Goal: Information Seeking & Learning: Learn about a topic

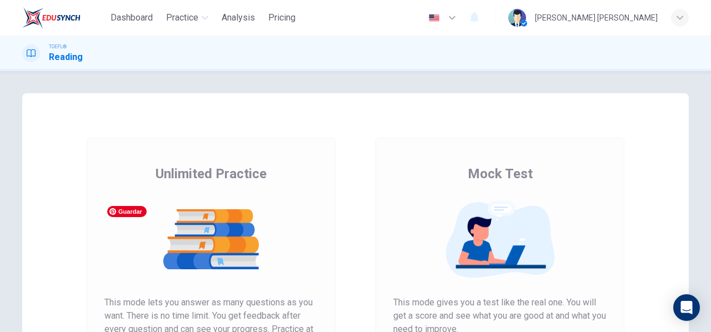
scroll to position [148, 0]
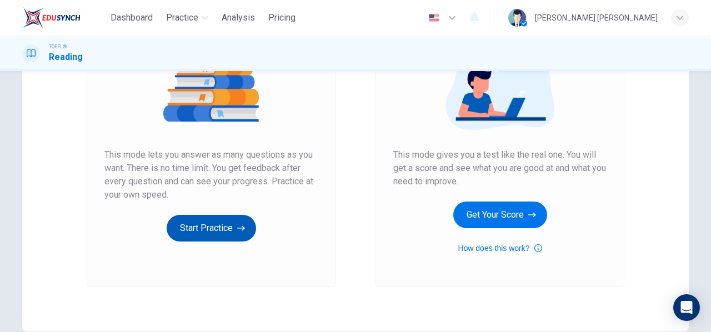
click at [237, 225] on icon "button" at bounding box center [241, 228] width 8 height 11
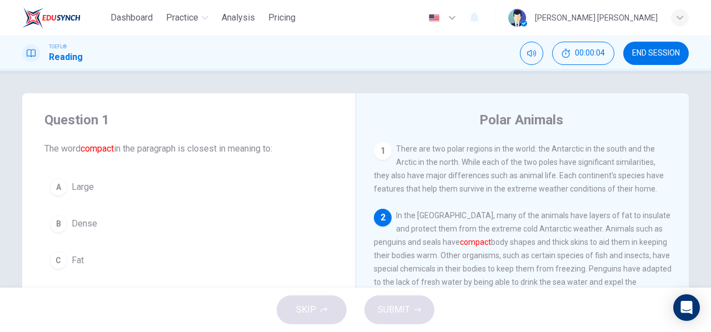
drag, startPoint x: 156, startPoint y: 151, endPoint x: 230, endPoint y: 138, distance: 75.4
click at [230, 138] on div "Question 1 The word compact in the paragraph is closest in meaning to:" at bounding box center [188, 133] width 289 height 44
click at [560, 51] on button "00:00:24" at bounding box center [583, 53] width 62 height 23
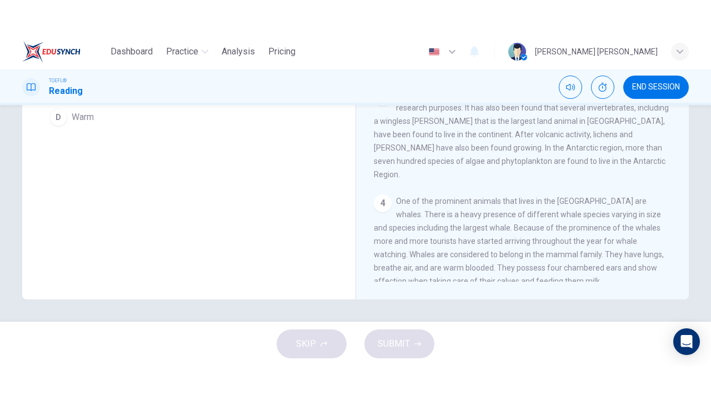
scroll to position [66, 0]
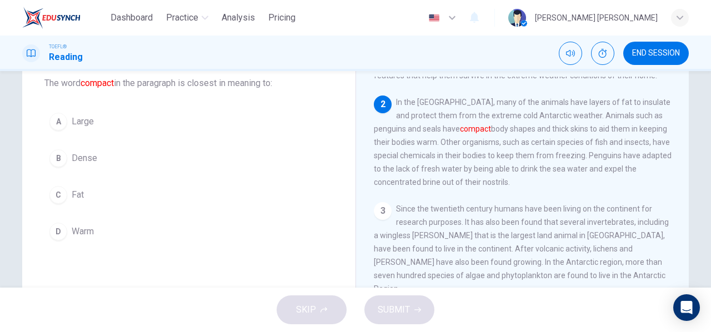
click at [57, 160] on div "B" at bounding box center [58, 158] width 18 height 18
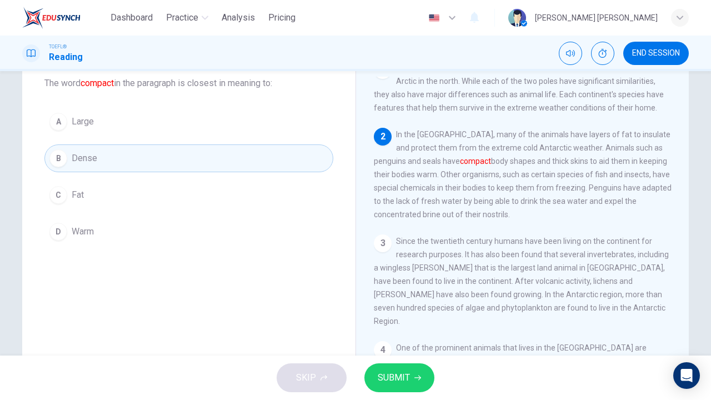
scroll to position [0, 0]
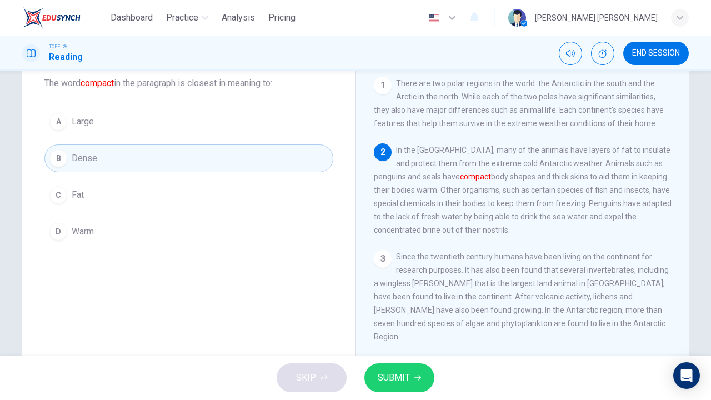
click at [428, 332] on button "SUBMIT" at bounding box center [399, 377] width 70 height 29
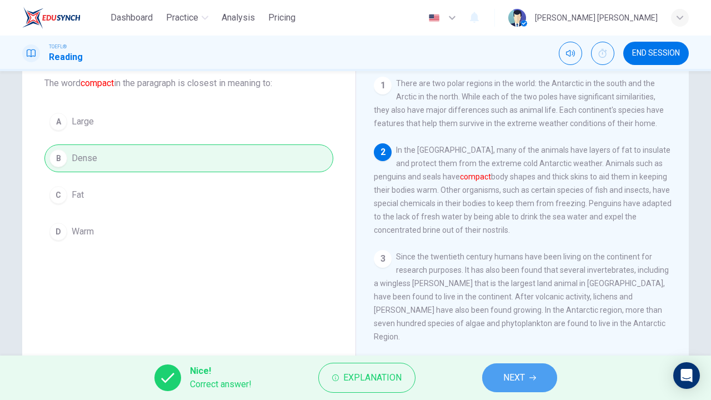
click at [532, 332] on button "NEXT" at bounding box center [519, 377] width 75 height 29
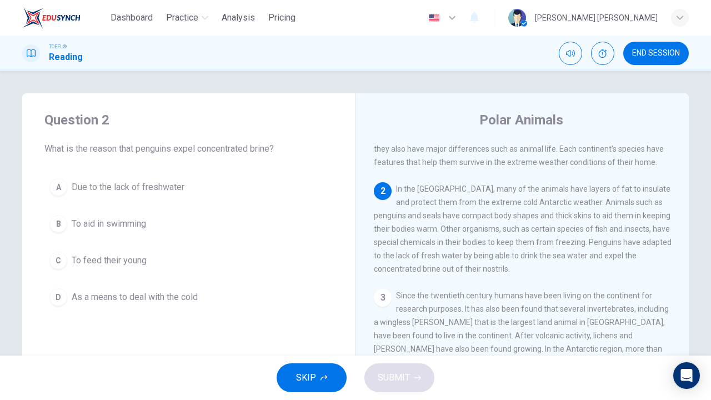
scroll to position [29, 0]
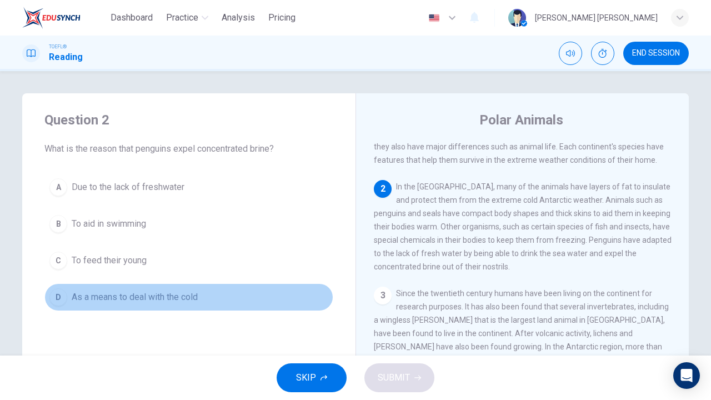
drag, startPoint x: 138, startPoint y: 290, endPoint x: 144, endPoint y: 291, distance: 6.8
click at [138, 290] on span "As a means to deal with the cold" at bounding box center [135, 296] width 126 height 13
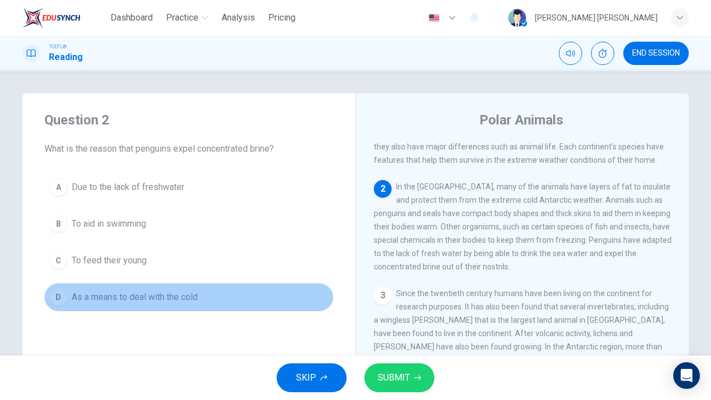
click at [58, 296] on div "D" at bounding box center [58, 297] width 18 height 18
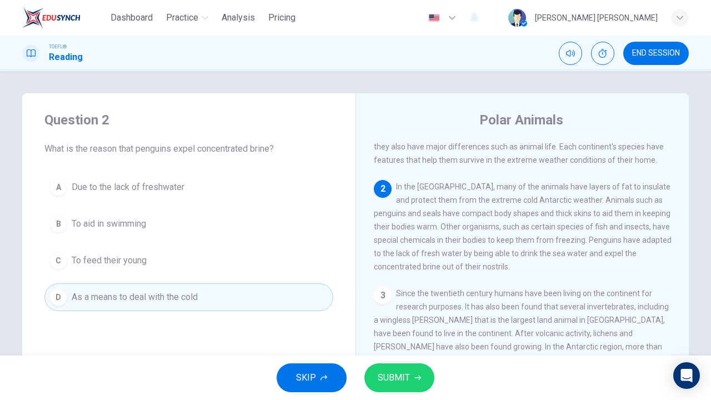
drag, startPoint x: 395, startPoint y: 257, endPoint x: 488, endPoint y: 256, distance: 92.8
click at [488, 255] on span "In the Antarctic, many of the animals have layers of fat to insulate and protec…" at bounding box center [523, 226] width 298 height 89
click at [153, 191] on span "Due to the lack of freshwater" at bounding box center [128, 187] width 113 height 13
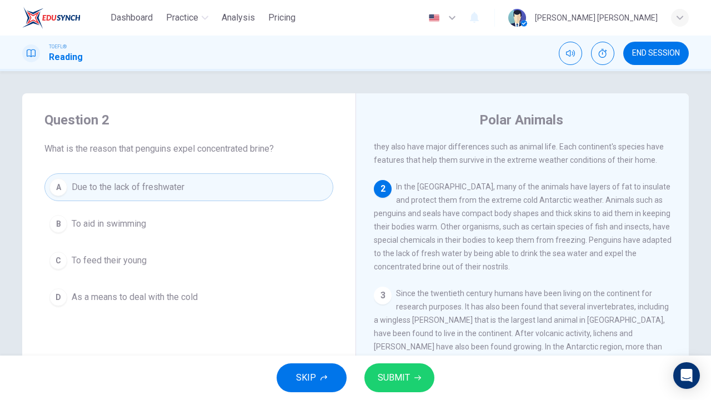
click at [402, 332] on span "SUBMIT" at bounding box center [394, 378] width 32 height 16
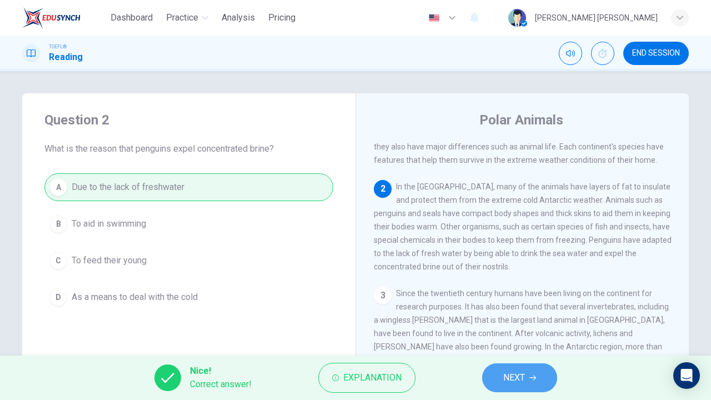
click at [519, 332] on button "NEXT" at bounding box center [519, 377] width 75 height 29
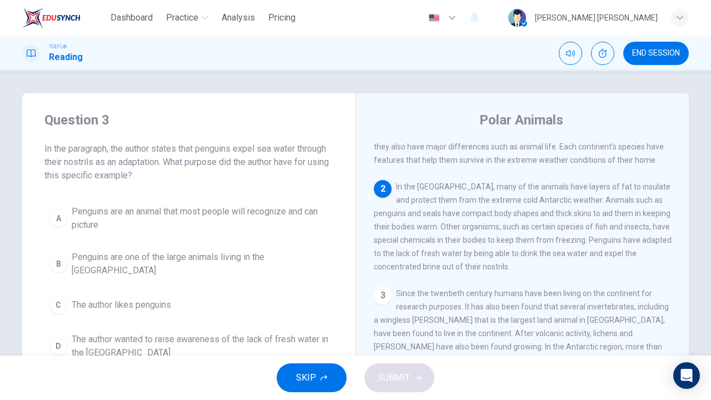
scroll to position [68, 0]
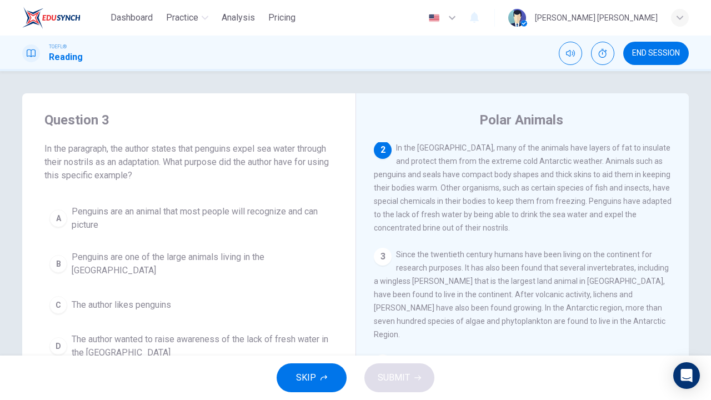
click at [97, 332] on span "The author wanted to raise awareness of the lack of fresh water in the Antarctic" at bounding box center [200, 346] width 257 height 27
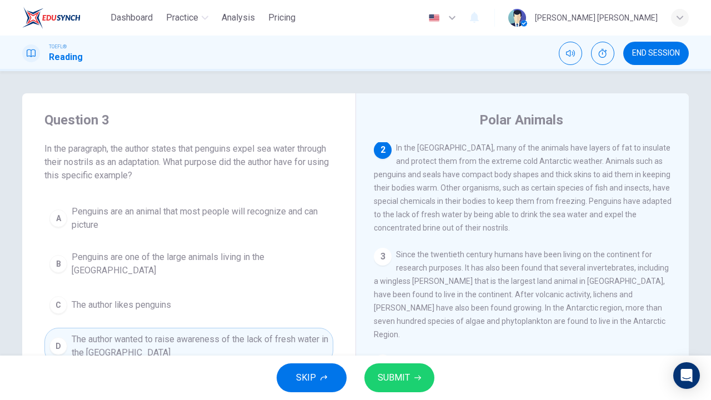
click at [387, 332] on span "SUBMIT" at bounding box center [394, 378] width 32 height 16
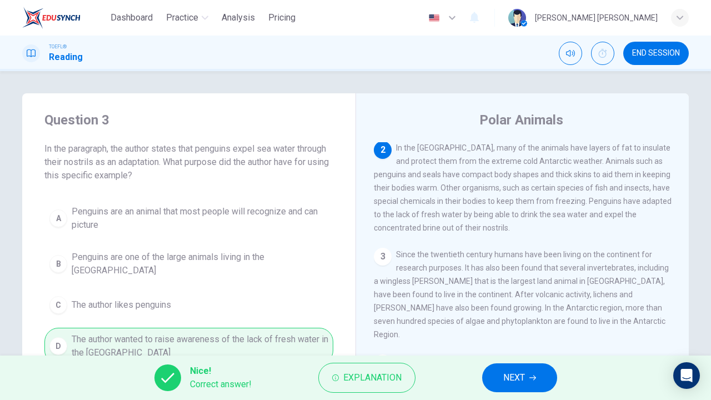
click at [514, 332] on span "NEXT" at bounding box center [514, 378] width 22 height 16
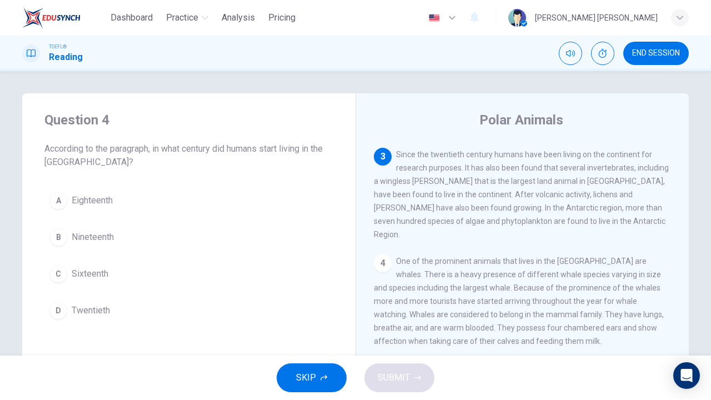
scroll to position [177, 0]
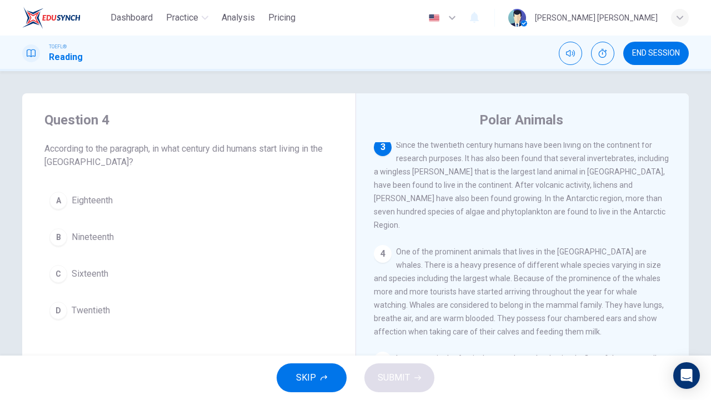
click at [63, 307] on div "D" at bounding box center [58, 311] width 18 height 18
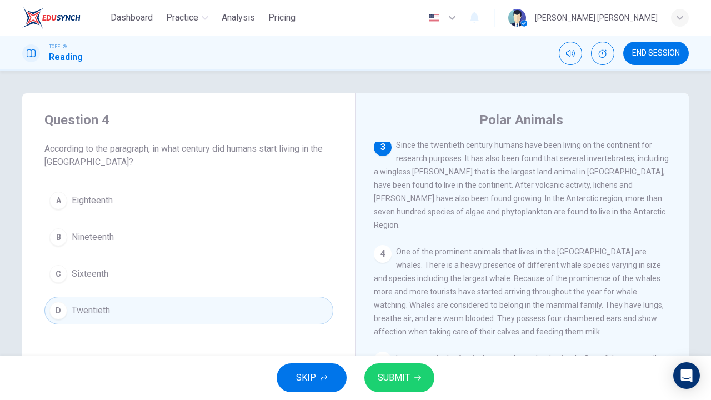
click at [390, 332] on span "SUBMIT" at bounding box center [394, 378] width 32 height 16
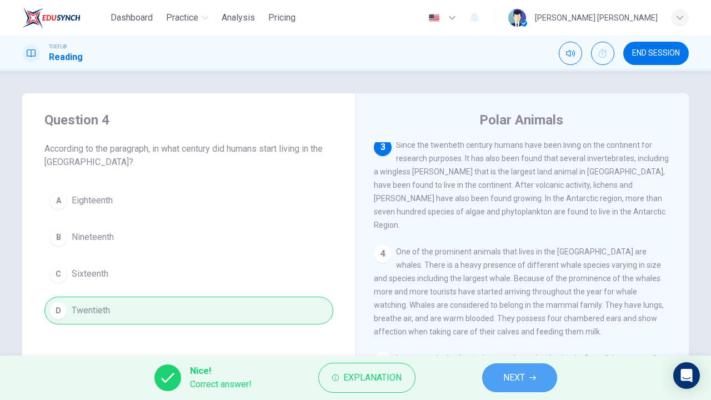
click at [524, 332] on button "NEXT" at bounding box center [519, 377] width 75 height 29
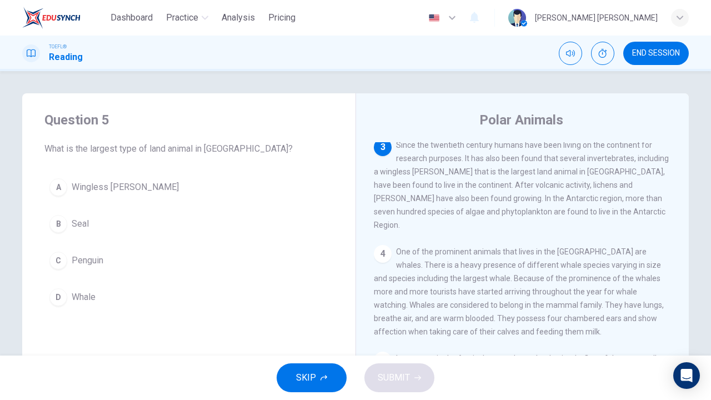
drag, startPoint x: 495, startPoint y: 180, endPoint x: 553, endPoint y: 178, distance: 57.3
click at [553, 178] on span "Since the twentieth century humans have been living on the continent for resear…" at bounding box center [521, 185] width 295 height 89
click at [113, 185] on span "Wingless midge" at bounding box center [125, 187] width 107 height 13
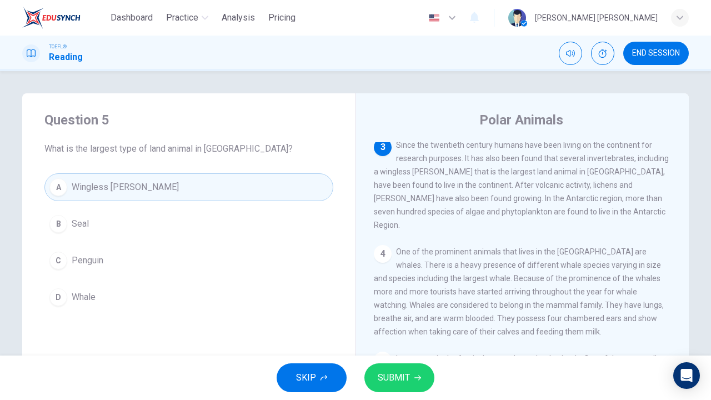
click at [410, 332] on button "SUBMIT" at bounding box center [399, 377] width 70 height 29
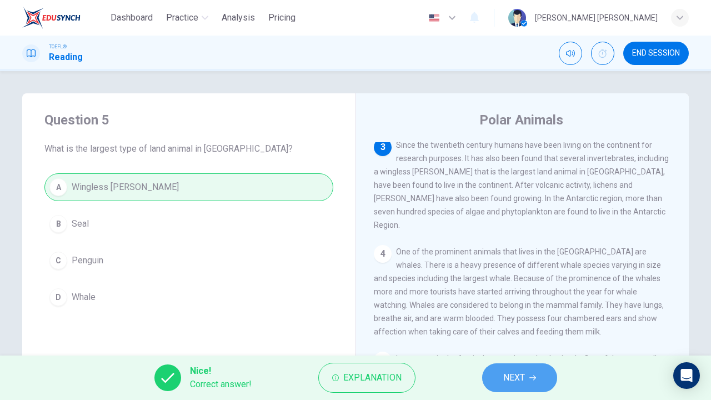
click at [527, 332] on button "NEXT" at bounding box center [519, 377] width 75 height 29
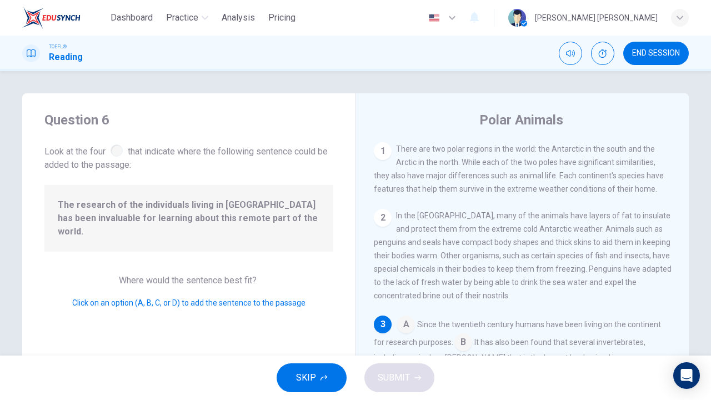
scroll to position [67, 0]
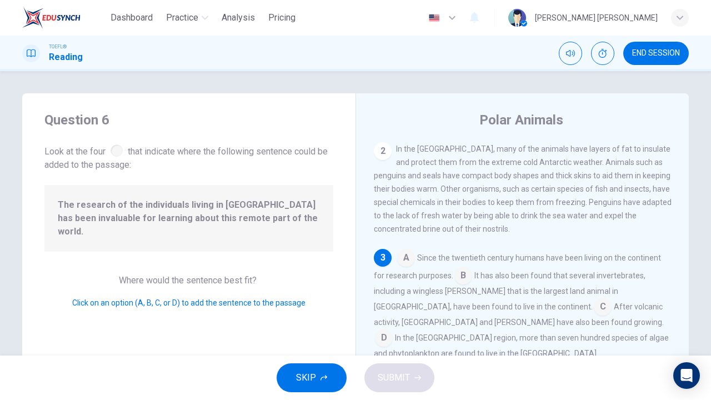
click at [594, 311] on input at bounding box center [603, 308] width 18 height 18
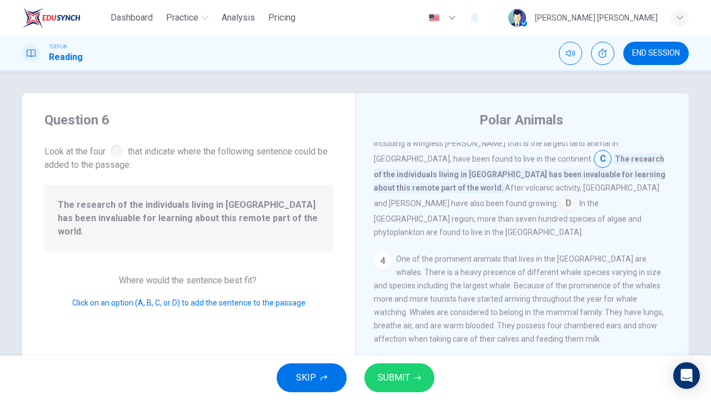
scroll to position [215, 0]
click at [407, 332] on span "SUBMIT" at bounding box center [394, 378] width 32 height 16
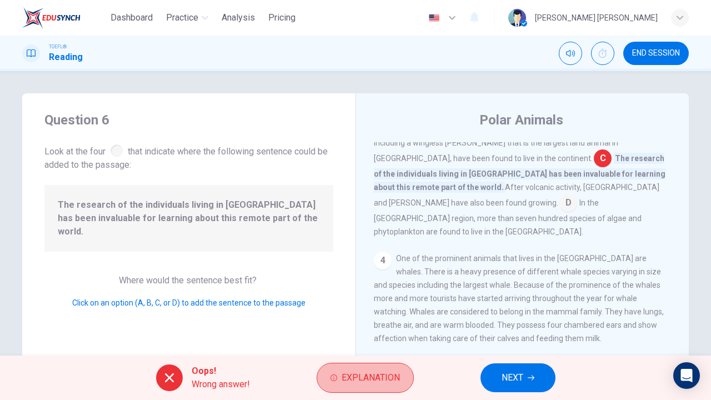
click at [404, 332] on button "Explanation" at bounding box center [365, 378] width 97 height 30
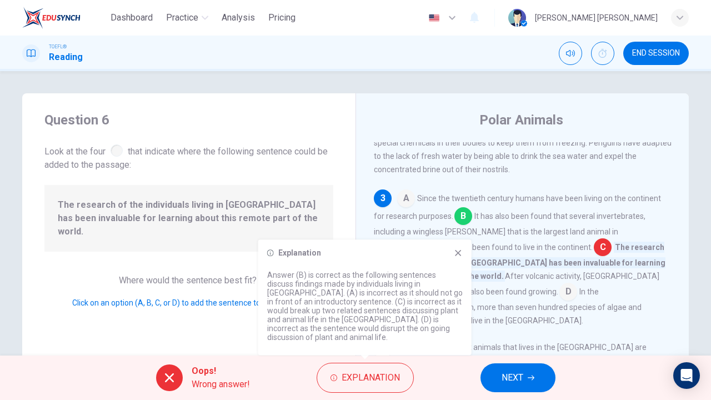
scroll to position [128, 0]
drag, startPoint x: 311, startPoint y: 287, endPoint x: 432, endPoint y: 293, distance: 121.2
click at [432, 293] on p "Answer (B) is correct as the following sentences discuss findings made by indiv…" at bounding box center [365, 305] width 196 height 71
drag, startPoint x: 321, startPoint y: 311, endPoint x: 438, endPoint y: 325, distance: 117.5
click at [438, 325] on p "Answer (B) is correct as the following sentences discuss findings made by indiv…" at bounding box center [365, 305] width 196 height 71
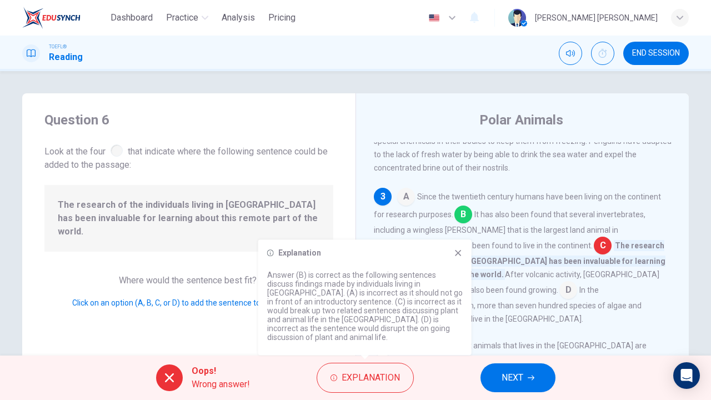
click at [540, 332] on button "NEXT" at bounding box center [517, 377] width 75 height 29
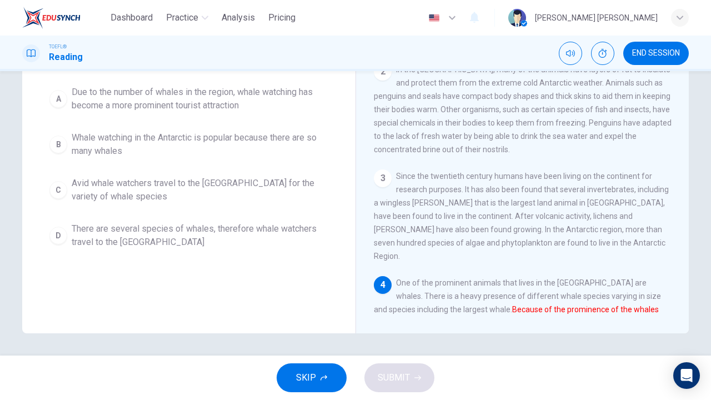
scroll to position [0, 0]
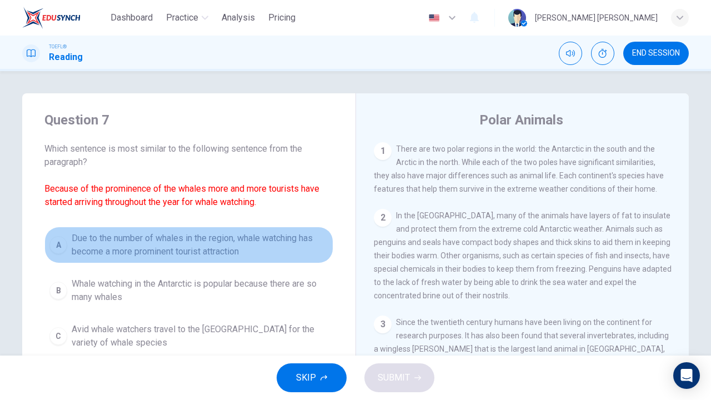
click at [151, 249] on span "Due to the number of whales in the region, whale watching has become a more pro…" at bounding box center [200, 245] width 257 height 27
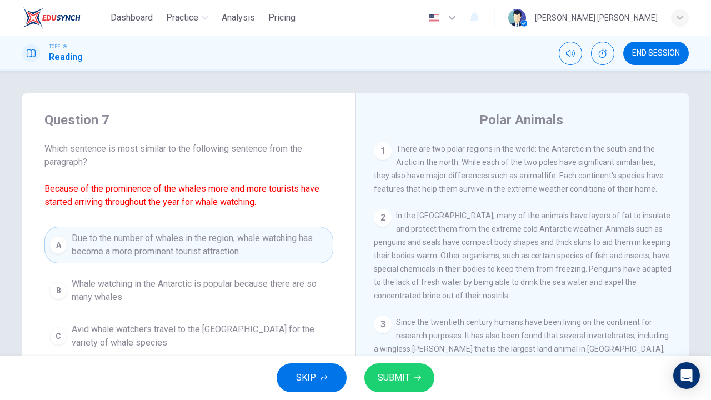
click at [407, 332] on span "SUBMIT" at bounding box center [394, 378] width 32 height 16
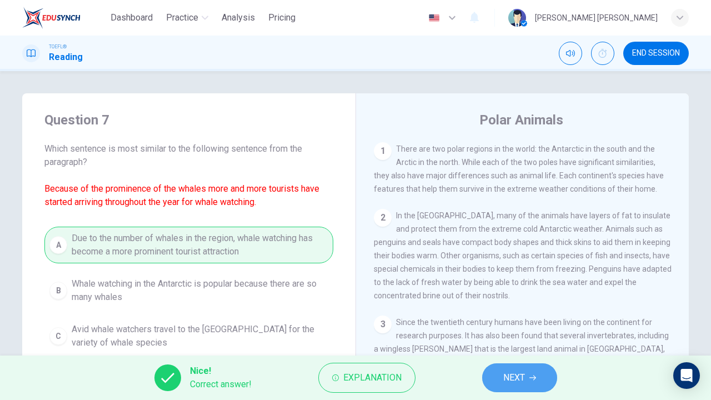
click at [536, 332] on icon "button" at bounding box center [532, 377] width 7 height 7
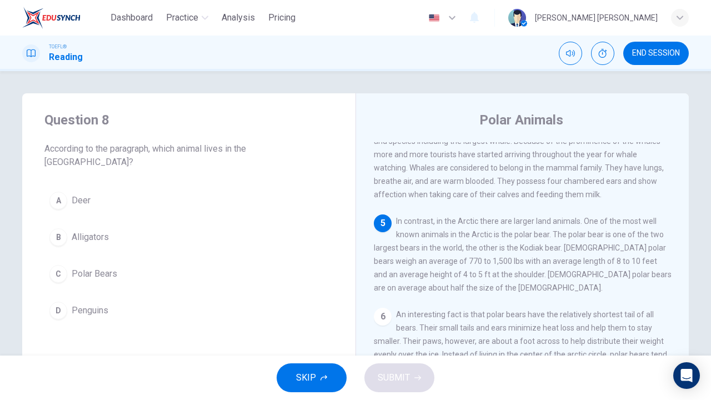
scroll to position [322, 0]
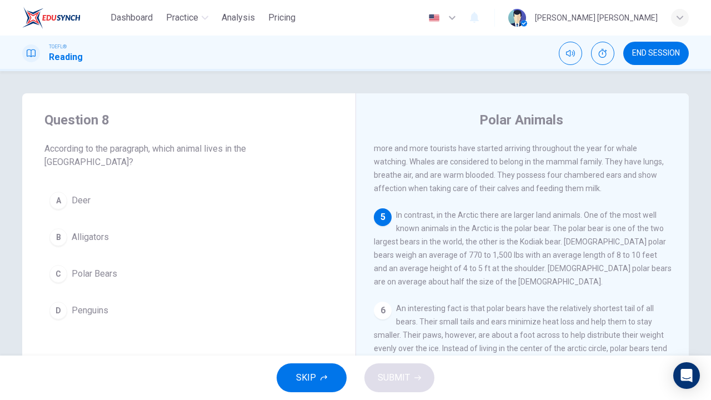
drag, startPoint x: 683, startPoint y: 281, endPoint x: 675, endPoint y: 315, distance: 35.2
click at [675, 315] on div "1 There are two polar regions in the world: the Antarctic in the south and the …" at bounding box center [530, 301] width 312 height 319
click at [66, 260] on button "C Polar Bears" at bounding box center [188, 274] width 289 height 28
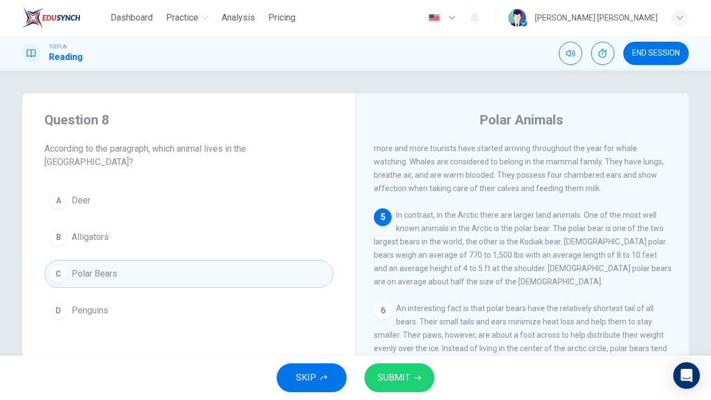
click at [399, 332] on button "SUBMIT" at bounding box center [399, 377] width 70 height 29
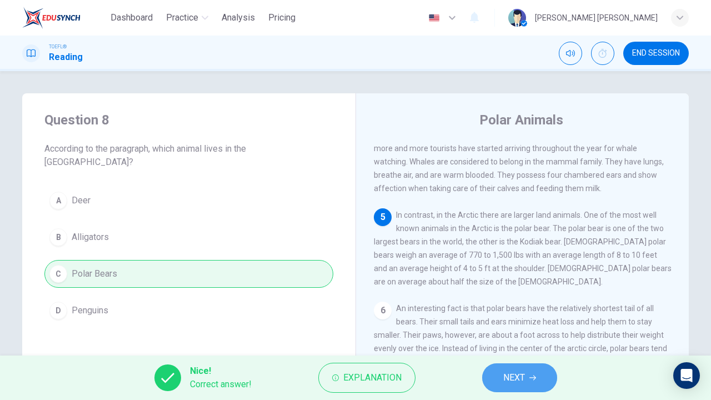
click at [517, 332] on button "NEXT" at bounding box center [519, 377] width 75 height 29
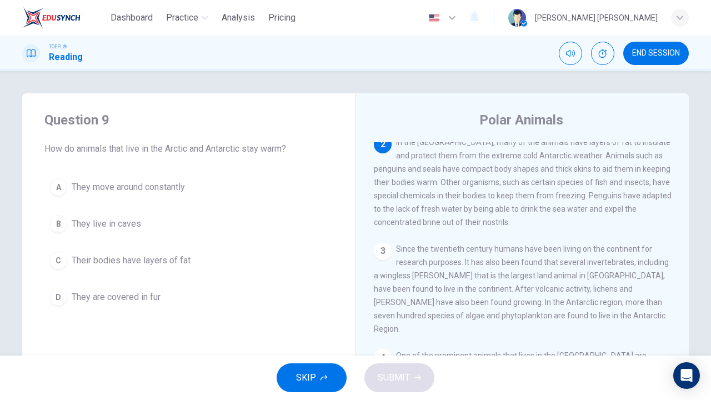
scroll to position [68, 0]
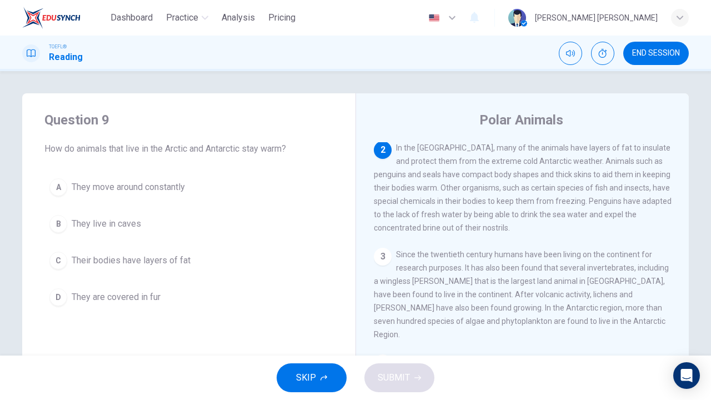
click at [187, 260] on button "C Their bodies have layers of fat" at bounding box center [188, 261] width 289 height 28
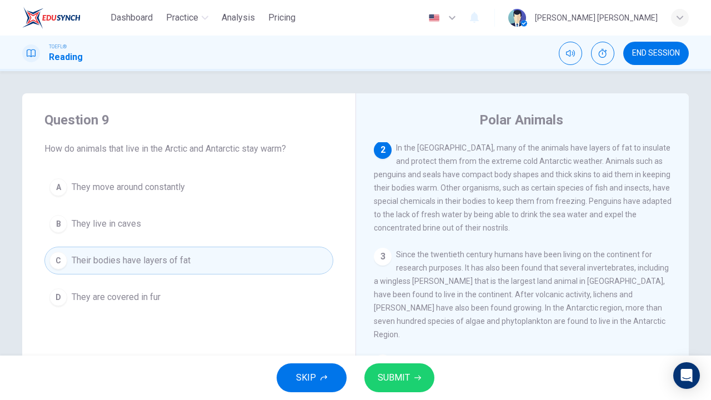
click at [383, 332] on span "SUBMIT" at bounding box center [394, 378] width 32 height 16
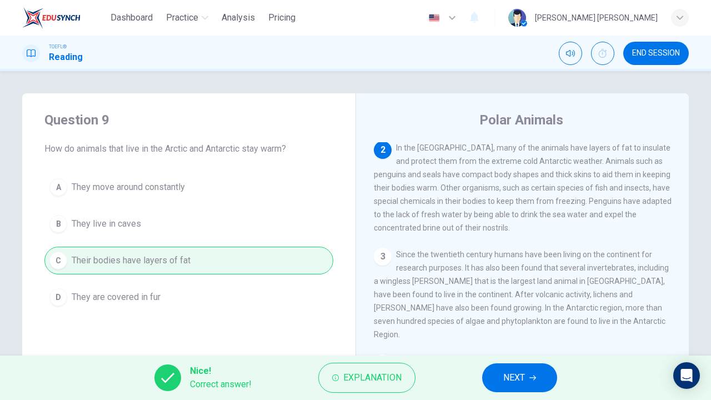
click at [520, 332] on span "NEXT" at bounding box center [514, 378] width 22 height 16
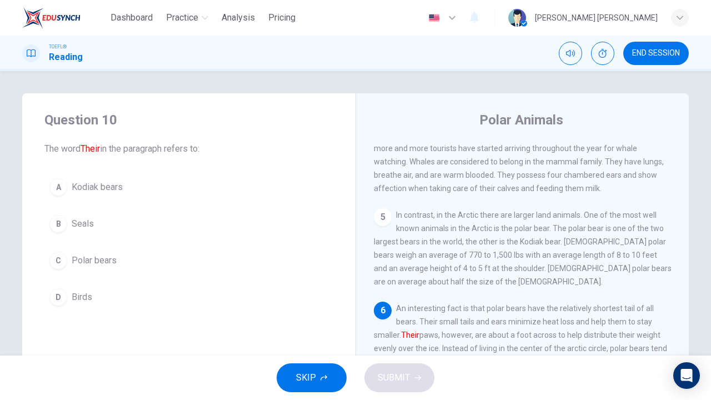
scroll to position [146, 0]
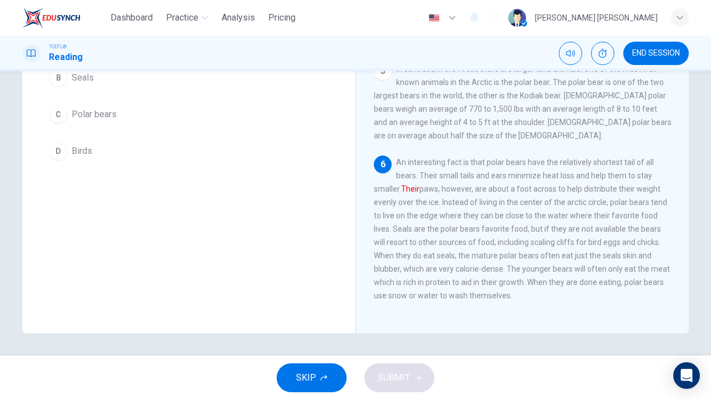
drag, startPoint x: 392, startPoint y: 159, endPoint x: 409, endPoint y: 156, distance: 17.5
click at [409, 156] on div "6 An interesting fact is that polar bears have the relatively shortest tail of …" at bounding box center [523, 229] width 298 height 147
drag, startPoint x: 397, startPoint y: 161, endPoint x: 561, endPoint y: 163, distance: 163.9
click at [561, 163] on div "6 An interesting fact is that polar bears have the relatively shortest tail of …" at bounding box center [523, 229] width 298 height 147
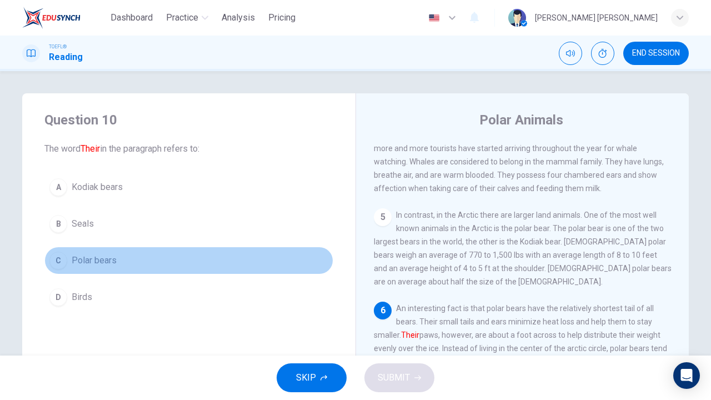
click at [96, 262] on span "Polar bears" at bounding box center [94, 260] width 45 height 13
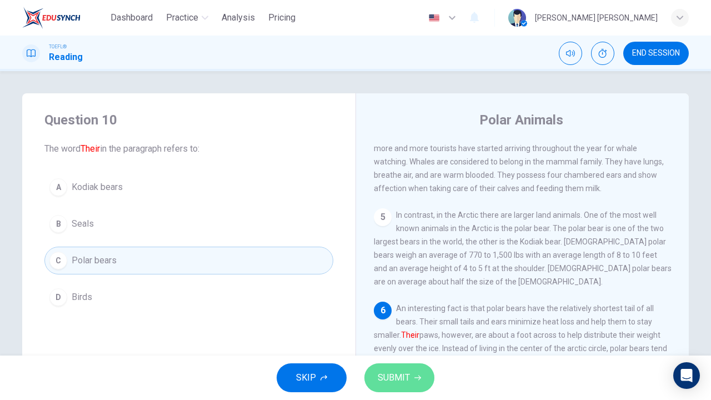
click at [425, 332] on button "SUBMIT" at bounding box center [399, 377] width 70 height 29
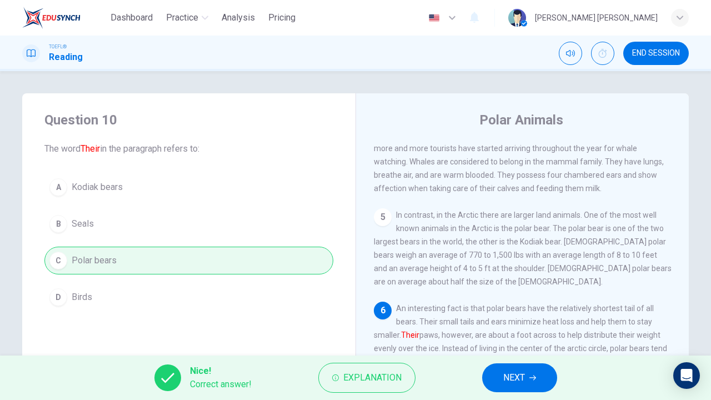
click at [530, 332] on button "NEXT" at bounding box center [519, 377] width 75 height 29
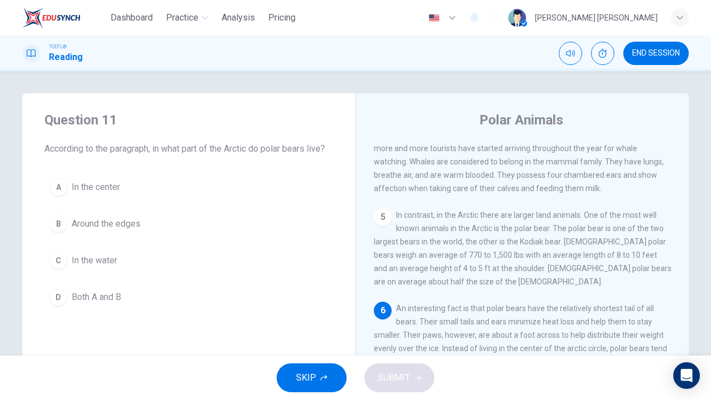
drag, startPoint x: 686, startPoint y: 317, endPoint x: 684, endPoint y: 329, distance: 12.9
click at [684, 329] on div "Question 11 According to the paragraph, in what part of the Arctic do polar bea…" at bounding box center [355, 286] width 702 height 386
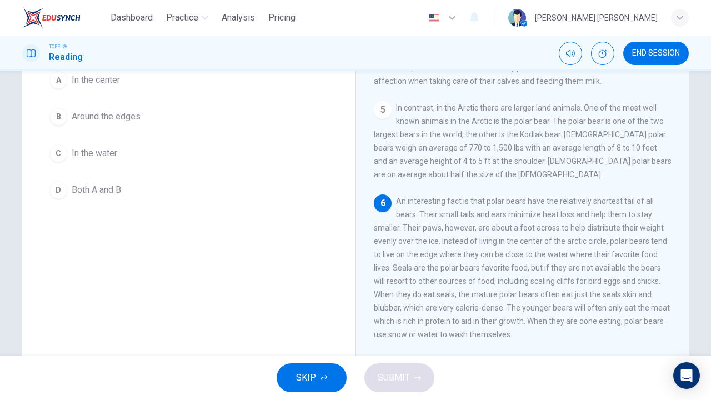
scroll to position [110, 0]
click at [123, 114] on span "Around the edges" at bounding box center [106, 113] width 69 height 13
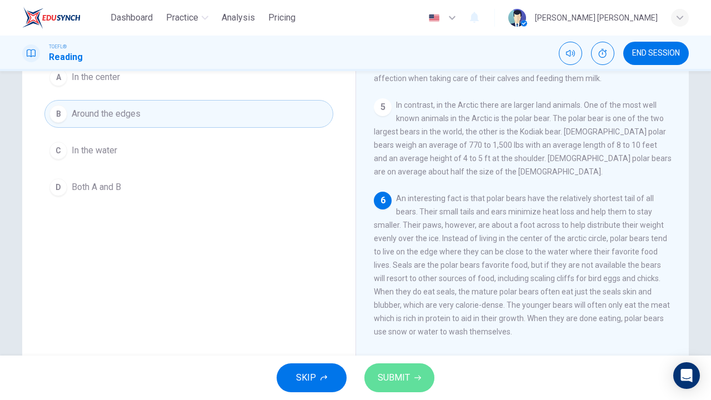
click at [405, 332] on span "SUBMIT" at bounding box center [394, 378] width 32 height 16
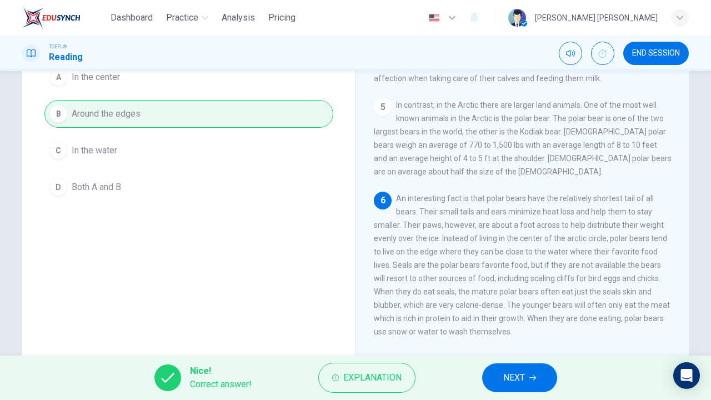
click at [511, 332] on span "NEXT" at bounding box center [514, 378] width 22 height 16
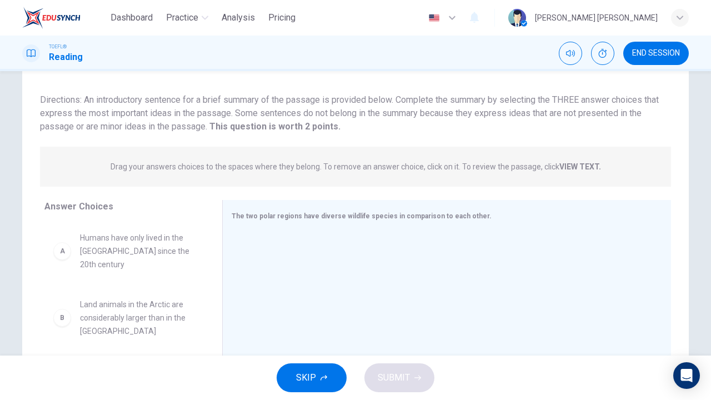
scroll to position [0, 0]
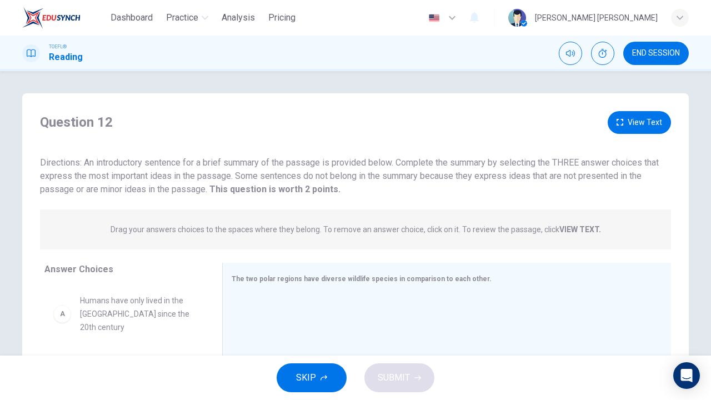
drag, startPoint x: 81, startPoint y: 162, endPoint x: 261, endPoint y: 171, distance: 180.7
click at [261, 171] on span "Directions: An introductory sentence for a brief summary of the passage is prov…" at bounding box center [349, 175] width 619 height 37
drag, startPoint x: 641, startPoint y: 54, endPoint x: 399, endPoint y: 69, distance: 242.6
click at [641, 54] on span "END SESSION" at bounding box center [656, 53] width 48 height 9
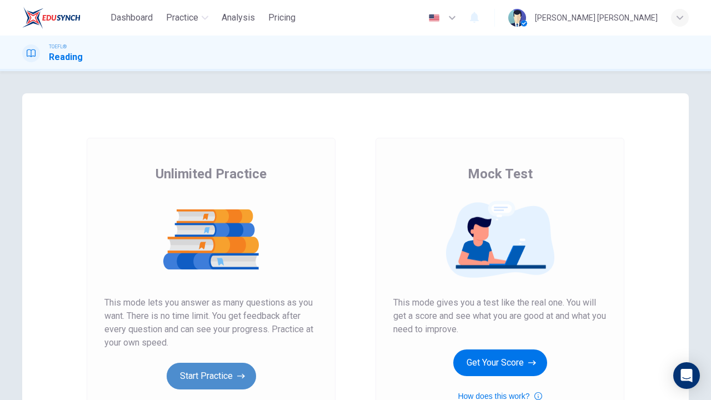
click at [216, 372] on button "Start Practice" at bounding box center [211, 376] width 89 height 27
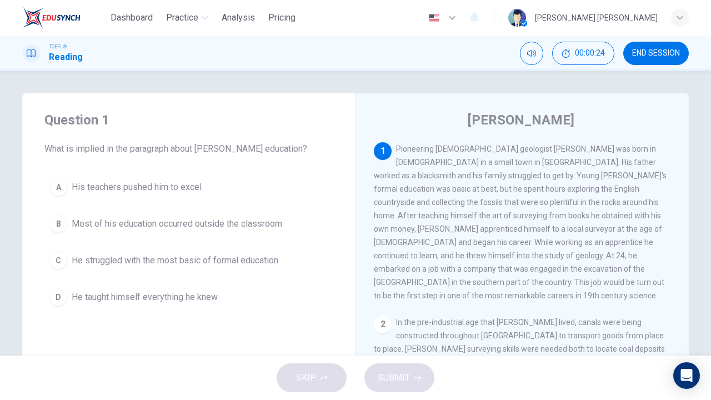
drag, startPoint x: 554, startPoint y: 176, endPoint x: 593, endPoint y: 177, distance: 39.5
click at [591, 177] on span "Pioneering [DEMOGRAPHIC_DATA] geologist [PERSON_NAME] was born in [DEMOGRAPHIC_…" at bounding box center [520, 222] width 293 height 156
click at [107, 227] on span "Most of his education occurred outside the classroom" at bounding box center [177, 223] width 211 height 13
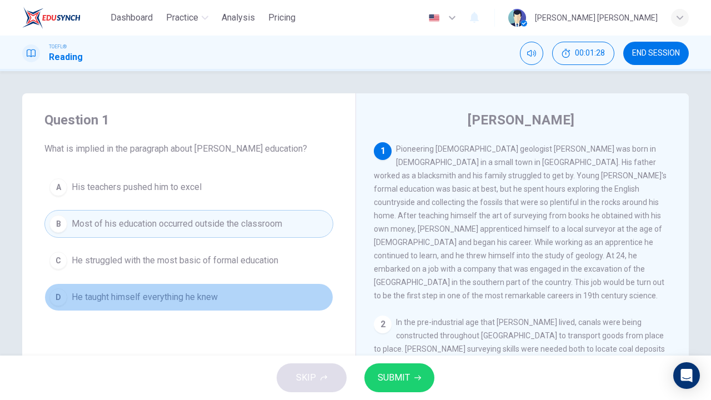
click at [191, 287] on button "D He taught himself everything he knew" at bounding box center [188, 297] width 289 height 28
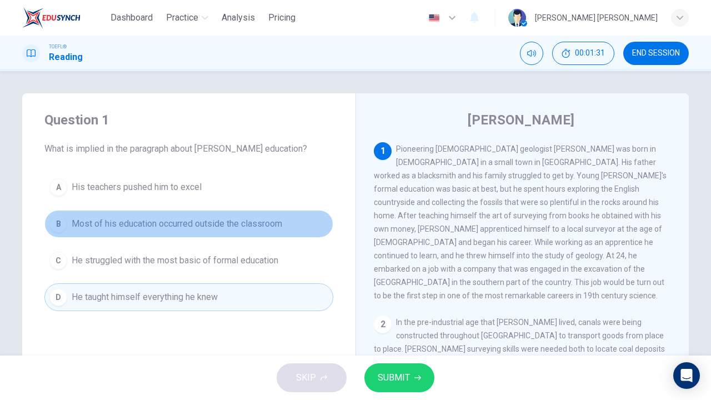
click at [267, 228] on span "Most of his education occurred outside the classroom" at bounding box center [177, 223] width 211 height 13
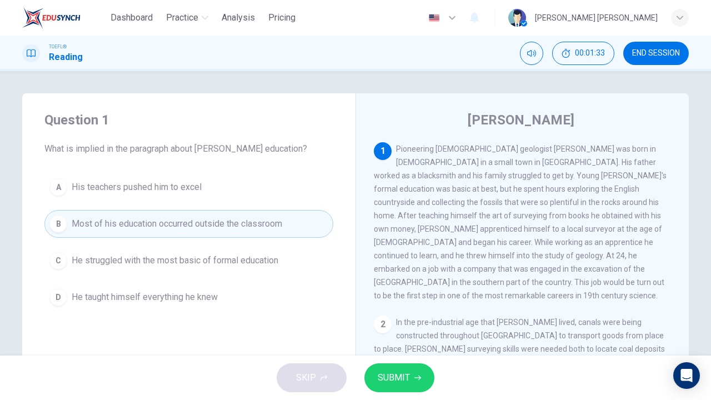
click at [398, 373] on span "SUBMIT" at bounding box center [394, 378] width 32 height 16
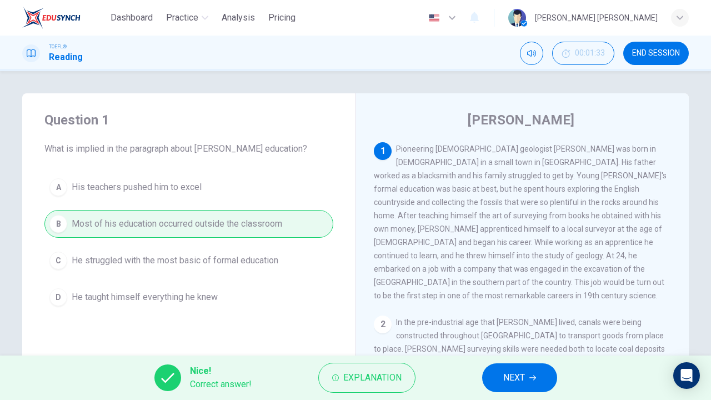
click at [512, 379] on span "NEXT" at bounding box center [514, 378] width 22 height 16
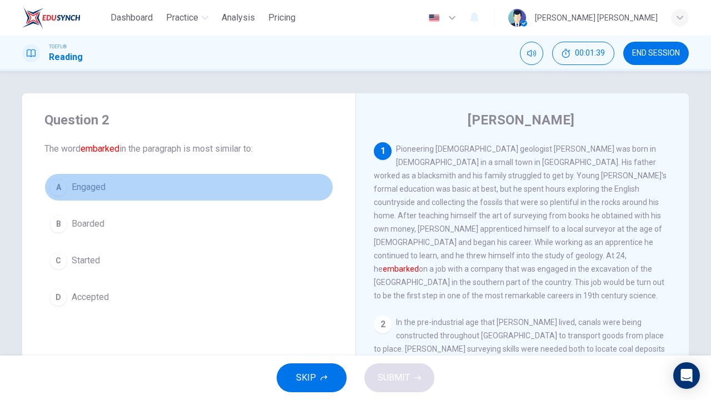
click at [87, 198] on button "A Engaged" at bounding box center [188, 187] width 289 height 28
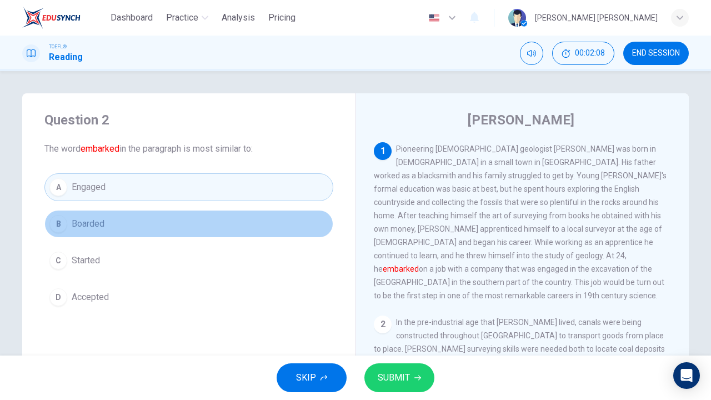
click at [99, 221] on span "Boarded" at bounding box center [88, 223] width 33 height 13
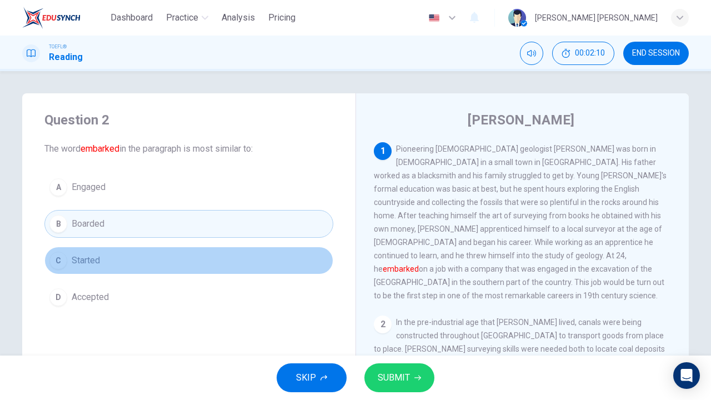
click at [114, 267] on button "C Started" at bounding box center [188, 261] width 289 height 28
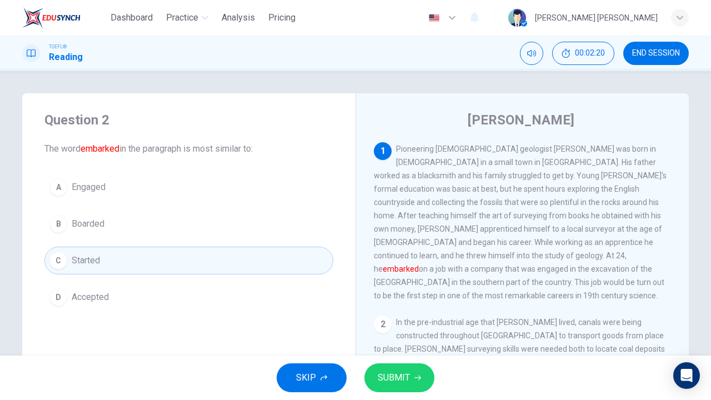
click at [119, 206] on div "A Engaged B Boarded C Started D Accepted" at bounding box center [188, 242] width 289 height 138
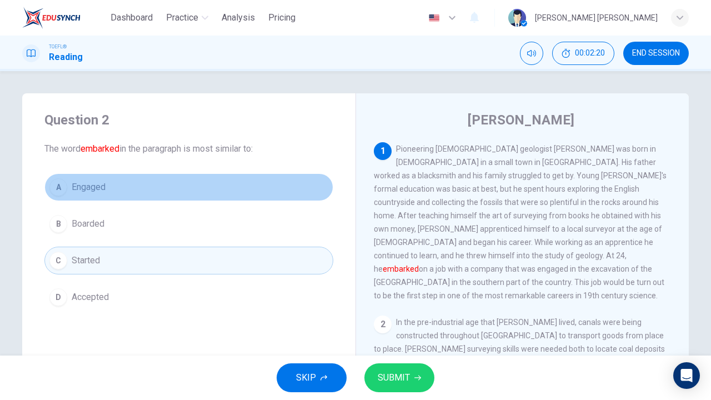
click at [119, 194] on button "A Engaged" at bounding box center [188, 187] width 289 height 28
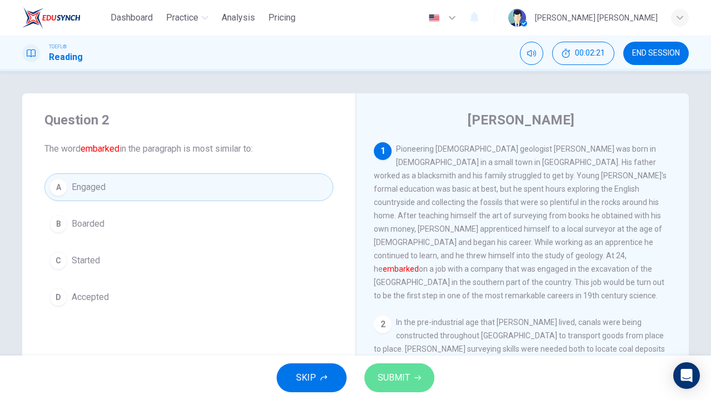
click at [418, 381] on button "SUBMIT" at bounding box center [399, 377] width 70 height 29
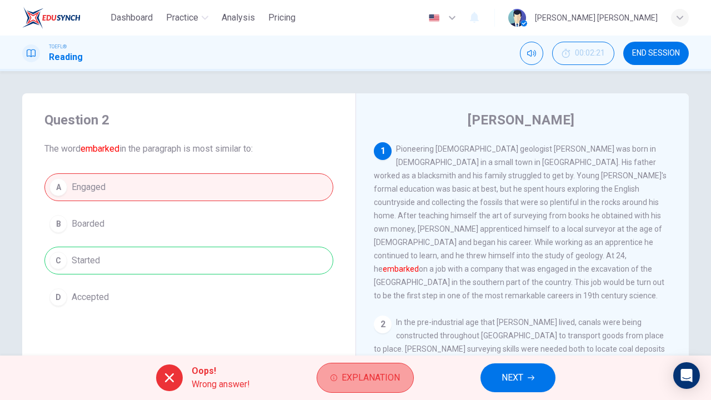
click at [357, 370] on span "Explanation" at bounding box center [371, 378] width 58 height 16
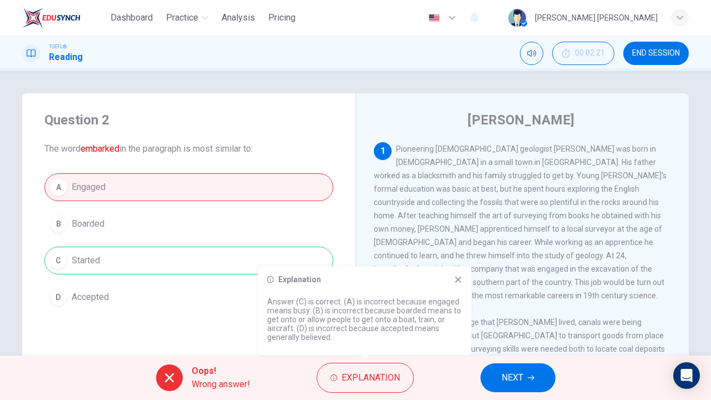
click at [533, 382] on button "NEXT" at bounding box center [517, 377] width 75 height 29
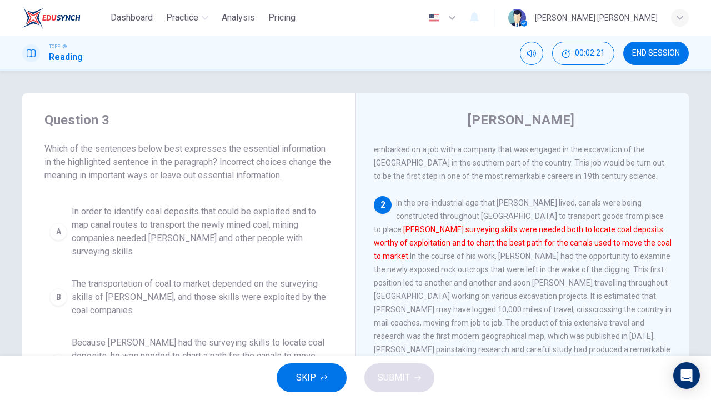
scroll to position [120, 0]
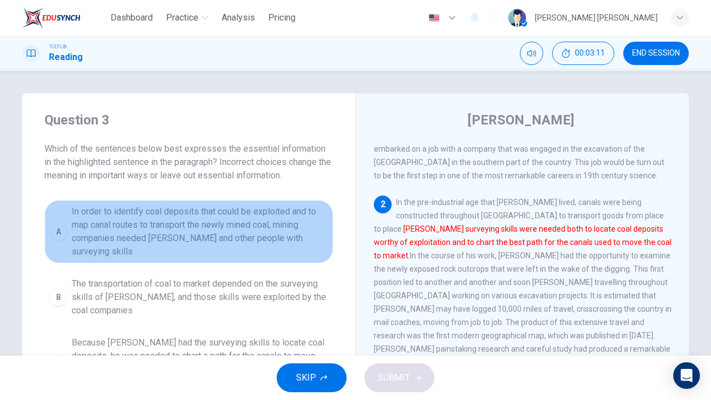
click at [139, 243] on span "In order to identify coal deposits that could be exploited and to map canal rou…" at bounding box center [200, 231] width 257 height 53
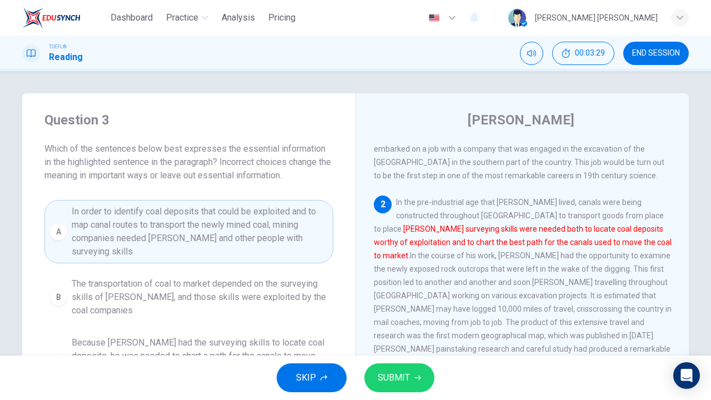
scroll to position [146, 0]
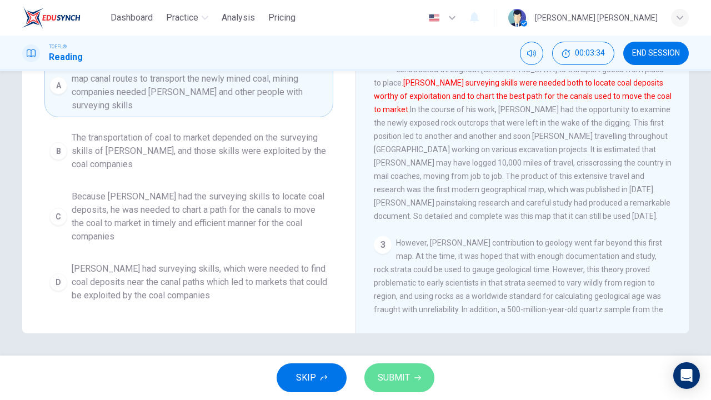
click at [411, 372] on button "SUBMIT" at bounding box center [399, 377] width 70 height 29
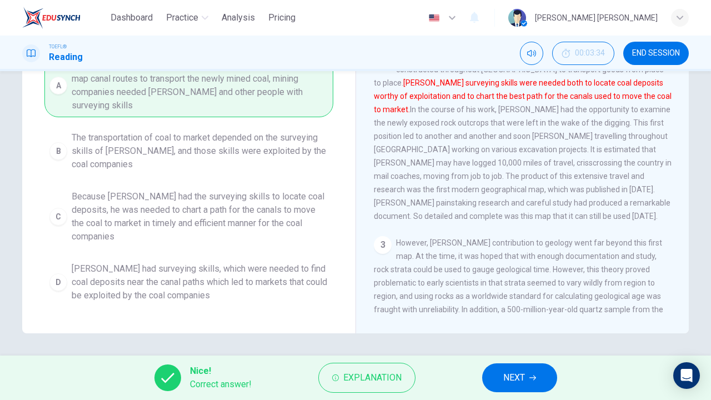
click at [540, 368] on button "NEXT" at bounding box center [519, 377] width 75 height 29
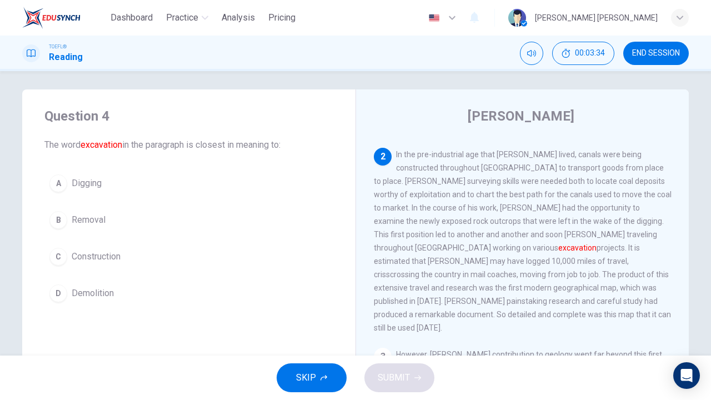
scroll to position [0, 0]
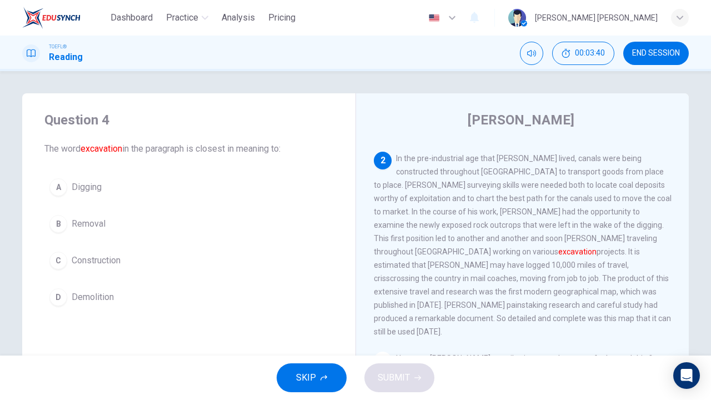
click at [84, 190] on span "Digging" at bounding box center [87, 187] width 30 height 13
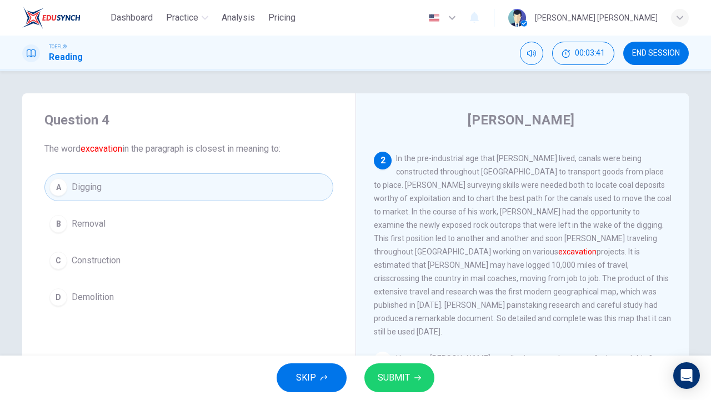
click at [399, 380] on span "SUBMIT" at bounding box center [394, 378] width 32 height 16
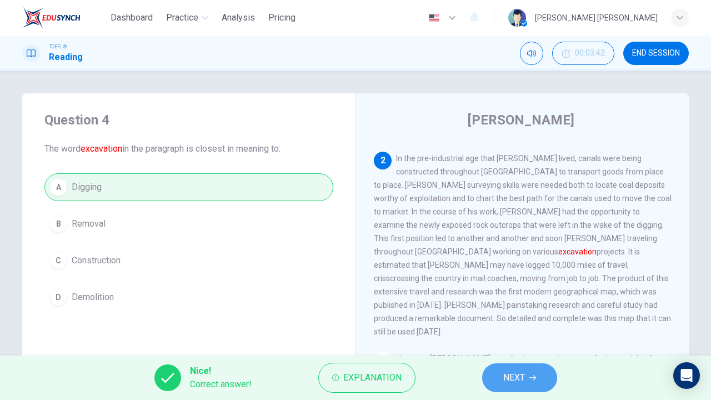
click at [536, 369] on button "NEXT" at bounding box center [519, 377] width 75 height 29
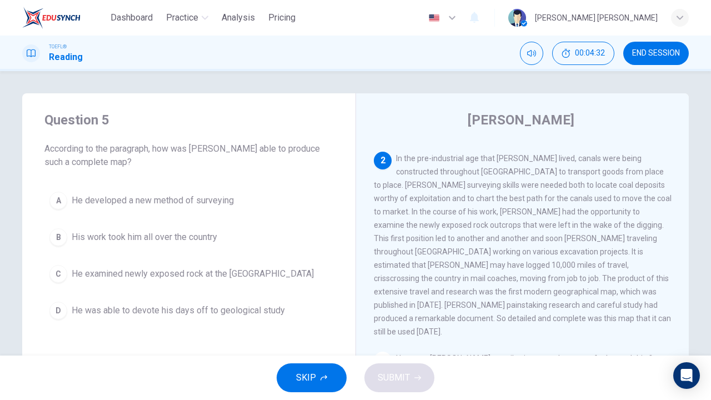
click at [193, 238] on span "His work took him all over the country" at bounding box center [145, 237] width 146 height 13
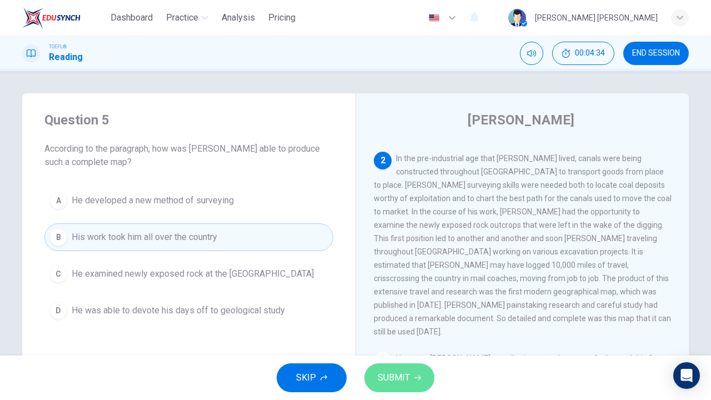
click at [399, 383] on span "SUBMIT" at bounding box center [394, 378] width 32 height 16
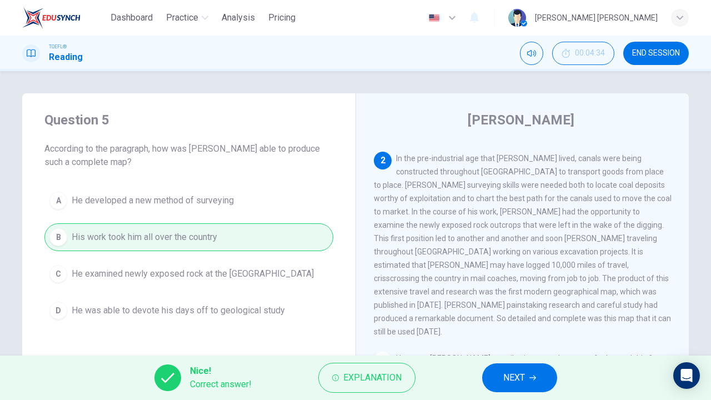
click at [500, 372] on button "NEXT" at bounding box center [519, 377] width 75 height 29
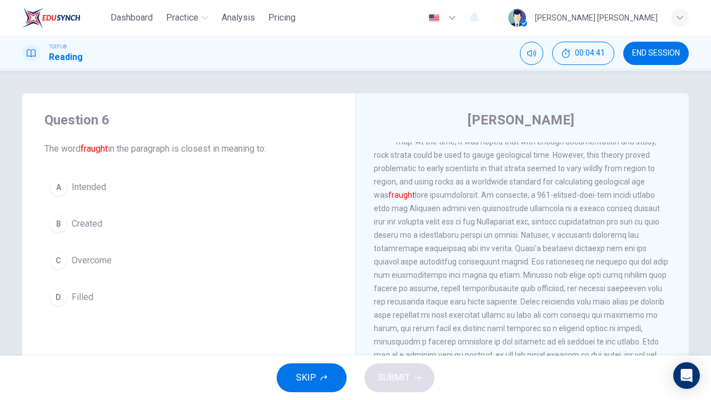
scroll to position [245, 0]
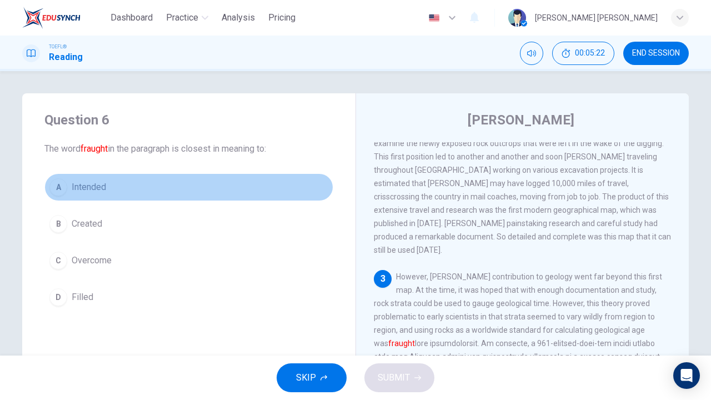
click at [85, 192] on span "Intended" at bounding box center [89, 187] width 34 height 13
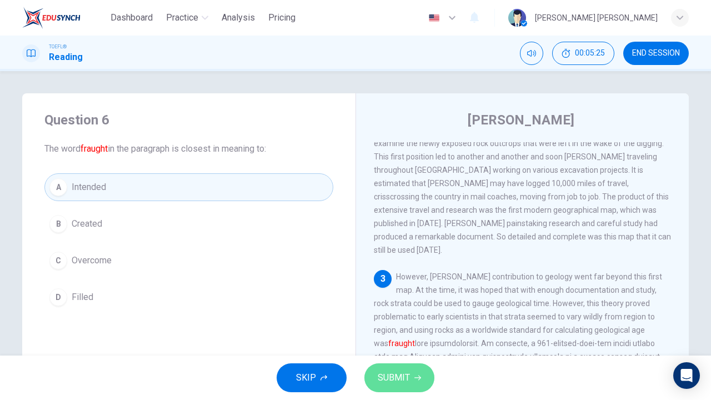
click at [409, 380] on span "SUBMIT" at bounding box center [394, 378] width 32 height 16
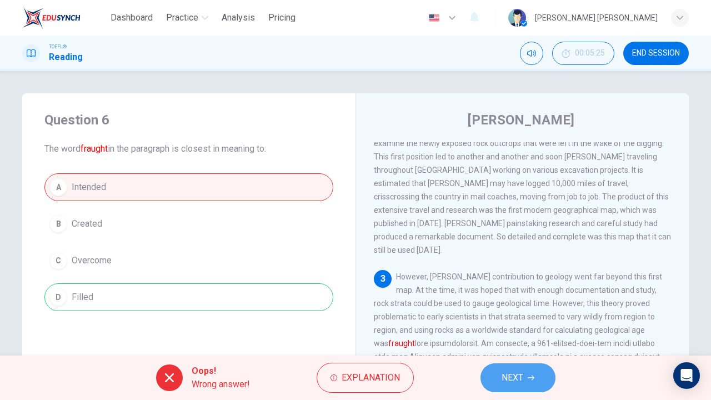
click at [514, 373] on span "NEXT" at bounding box center [513, 378] width 22 height 16
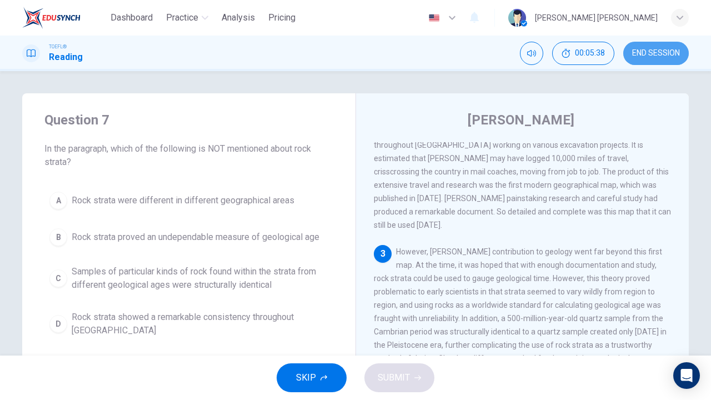
click at [658, 52] on span "END SESSION" at bounding box center [656, 53] width 48 height 9
